Goal: Information Seeking & Learning: Learn about a topic

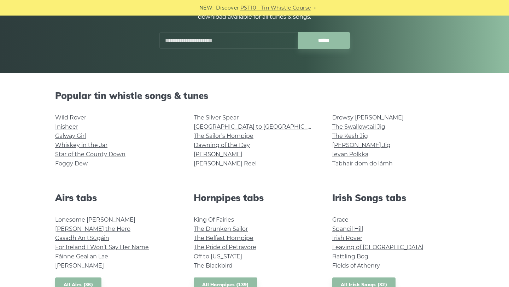
scroll to position [111, 0]
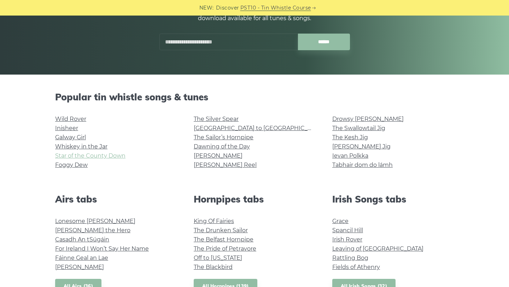
click at [118, 158] on link "Star of the County Down" at bounding box center [90, 155] width 70 height 7
click at [72, 120] on link "Wild Rover" at bounding box center [70, 118] width 31 height 7
click at [228, 48] on input "text" at bounding box center [228, 42] width 138 height 17
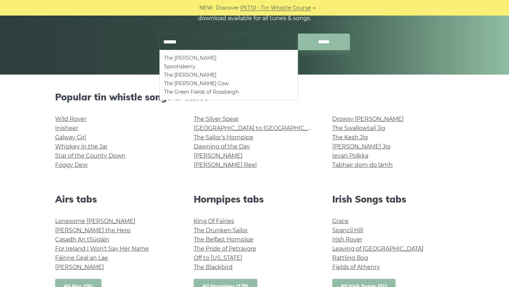
click at [201, 54] on li "The [PERSON_NAME]" at bounding box center [228, 58] width 129 height 8
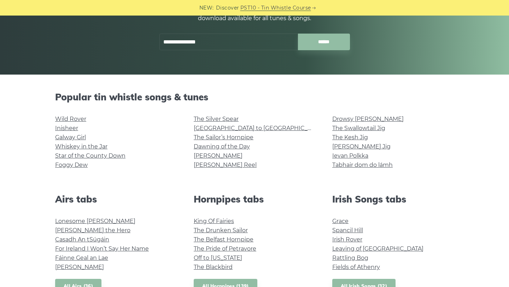
type input "**********"
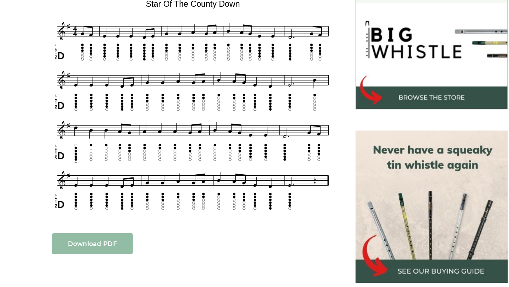
scroll to position [182, 0]
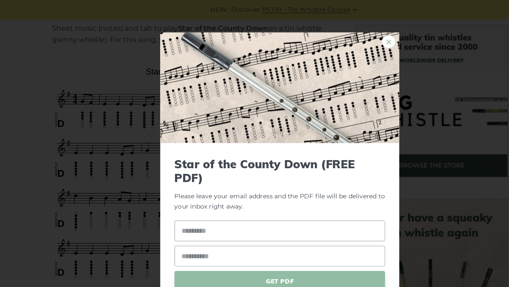
click at [340, 30] on link "×" at bounding box center [341, 33] width 11 height 11
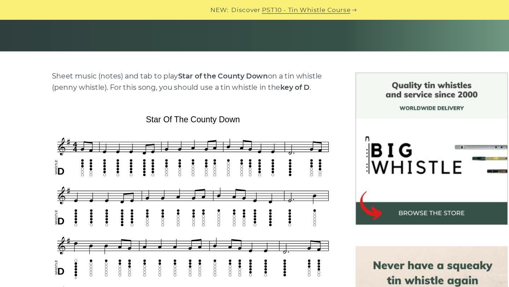
scroll to position [141, 0]
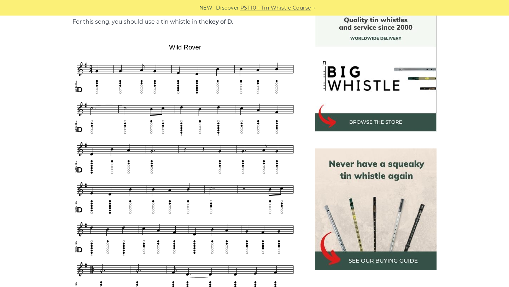
scroll to position [192, 0]
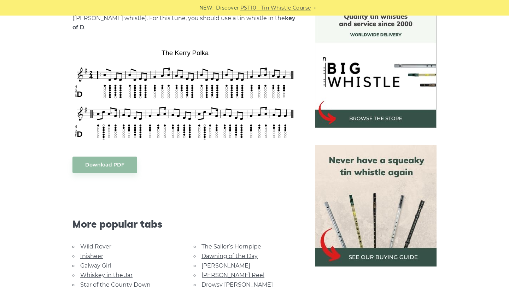
scroll to position [192, 0]
